Goal: Task Accomplishment & Management: Use online tool/utility

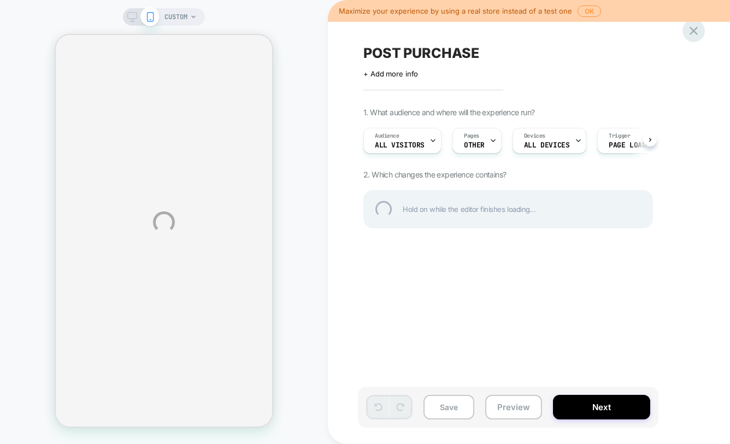
click at [694, 31] on div at bounding box center [693, 31] width 22 height 22
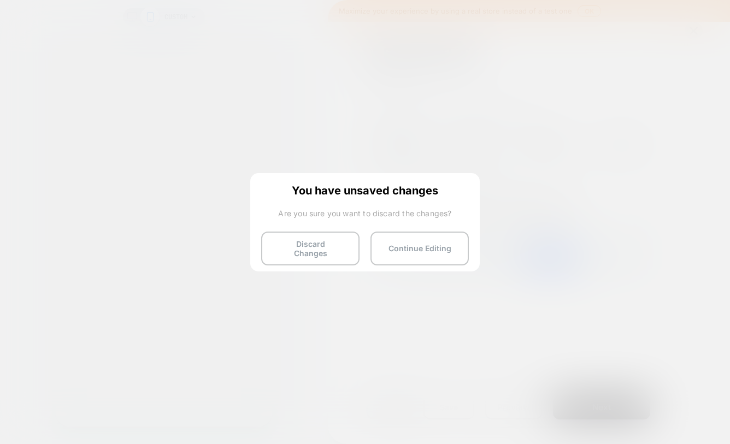
scroll to position [0, 1]
click at [347, 235] on button "Discard Changes" at bounding box center [310, 249] width 98 height 34
click at [337, 249] on button "Discard Changes" at bounding box center [310, 249] width 98 height 34
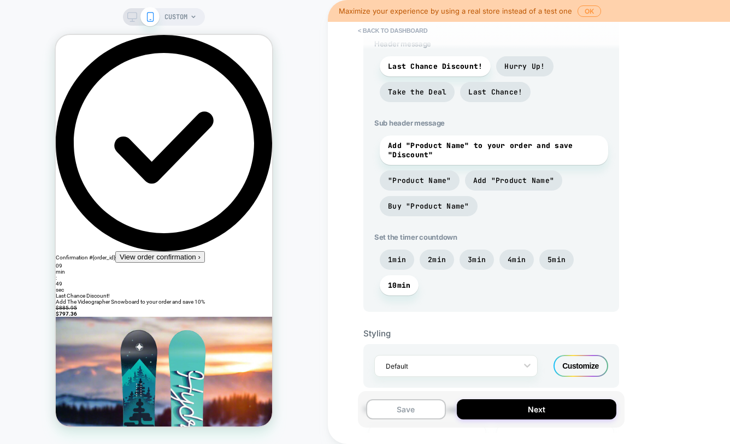
scroll to position [496, 0]
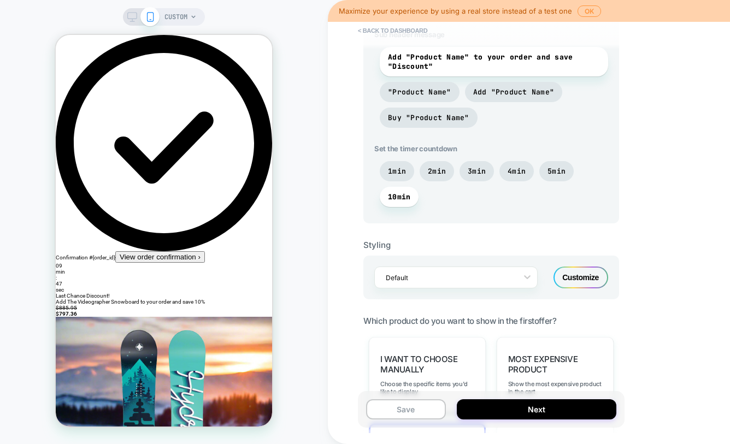
click at [563, 278] on div "Customize" at bounding box center [580, 278] width 55 height 22
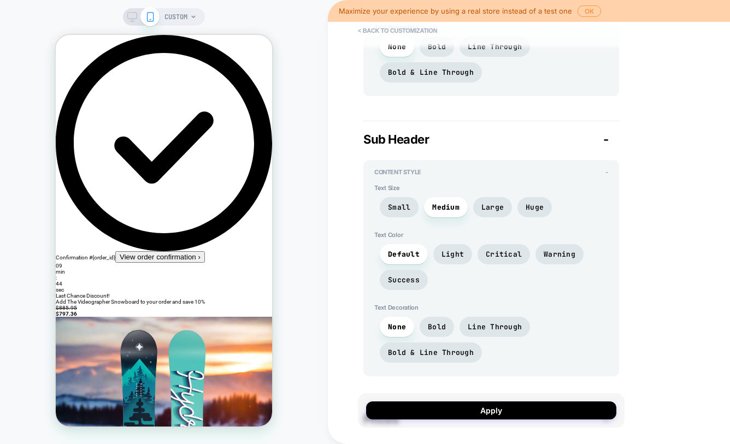
scroll to position [1044, 0]
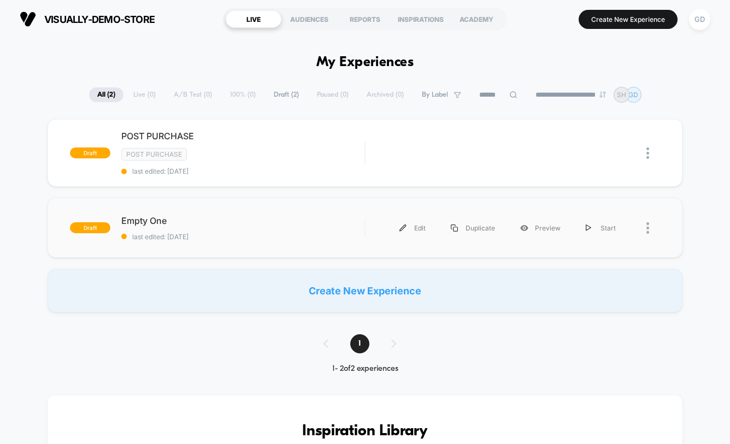
click at [195, 213] on div "draft Empty One last edited: [DATE] Edit Duplicate Preview Start" at bounding box center [365, 228] width 635 height 60
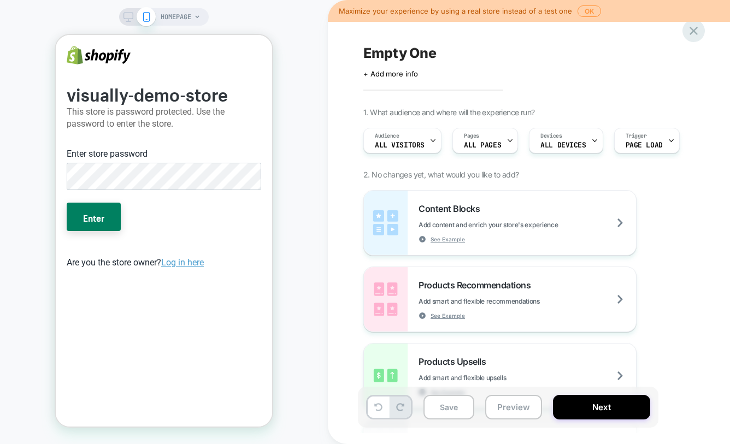
click at [688, 35] on icon at bounding box center [693, 30] width 15 height 15
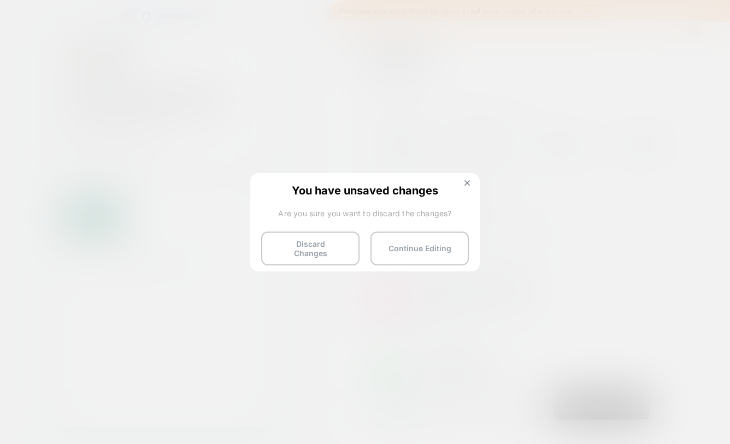
click at [350, 231] on div "You have unsaved changes Are you sure you want to discard the changes? Discard …" at bounding box center [364, 221] width 229 height 97
click at [350, 239] on button "Discard Changes" at bounding box center [310, 249] width 98 height 34
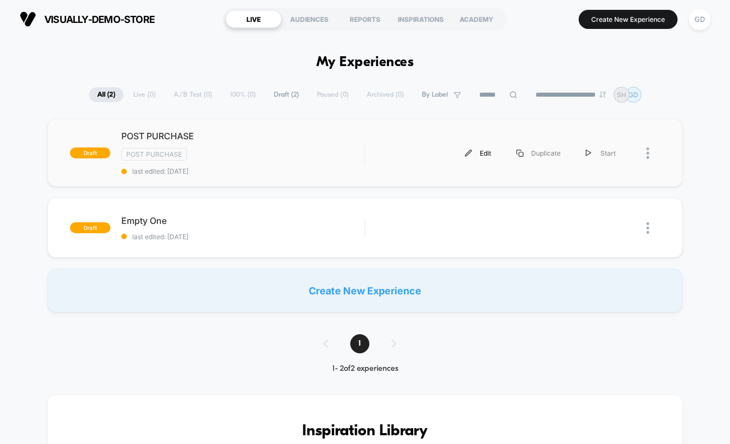
click at [477, 148] on div "Edit" at bounding box center [477, 153] width 51 height 25
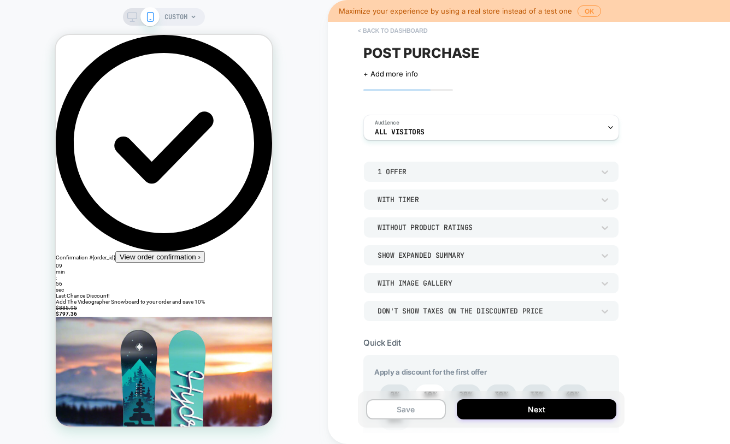
click at [382, 27] on button "< back to dashboard" at bounding box center [392, 30] width 80 height 17
